Goal: Task Accomplishment & Management: Complete application form

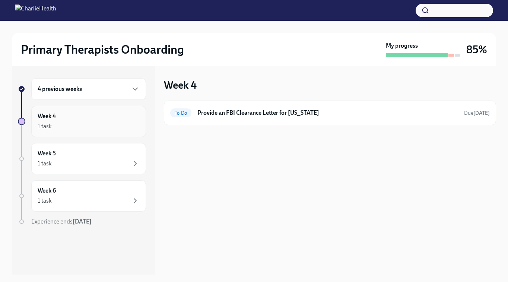
click at [112, 122] on div "1 task" at bounding box center [89, 126] width 102 height 9
click at [104, 98] on div "4 previous weeks" at bounding box center [88, 89] width 115 height 22
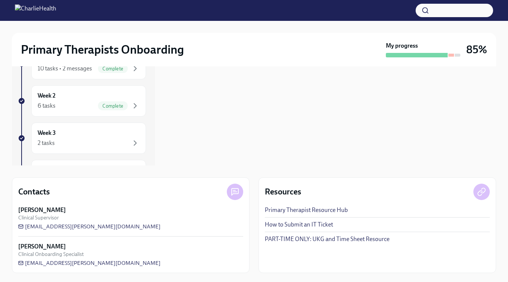
click at [444, 9] on button "button" at bounding box center [453, 10] width 77 height 13
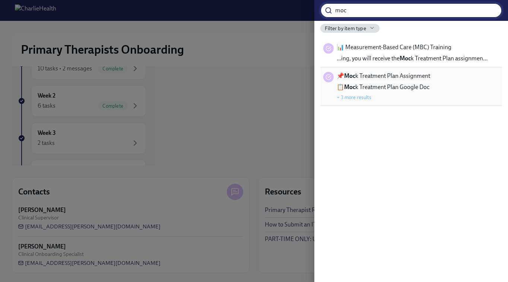
type input "moc"
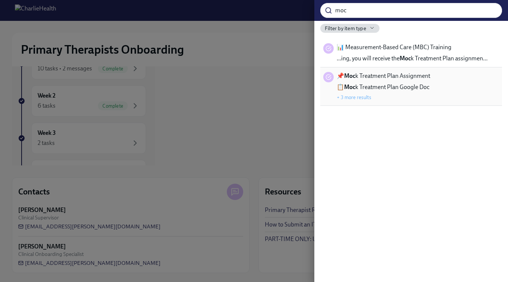
click at [422, 74] on span "📌 Moc k Treatment Plan Assignment" at bounding box center [382, 76] width 93 height 8
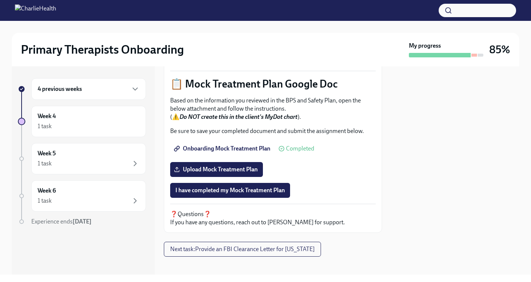
scroll to position [350, 0]
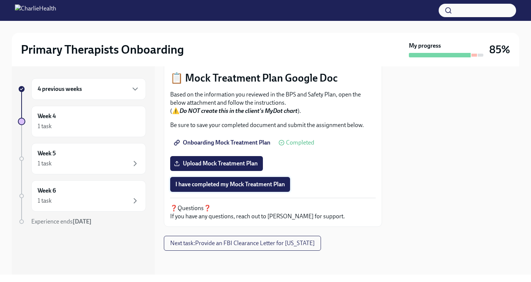
click at [245, 186] on span "I have completed my Mock Treatment Plan" at bounding box center [229, 184] width 109 height 7
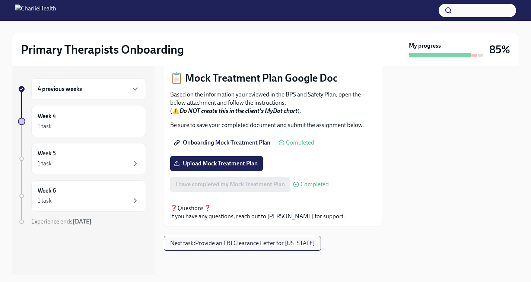
click at [253, 144] on span "Onboarding Mock Treatment Plan" at bounding box center [222, 142] width 95 height 7
